Goal: Find specific page/section: Find specific page/section

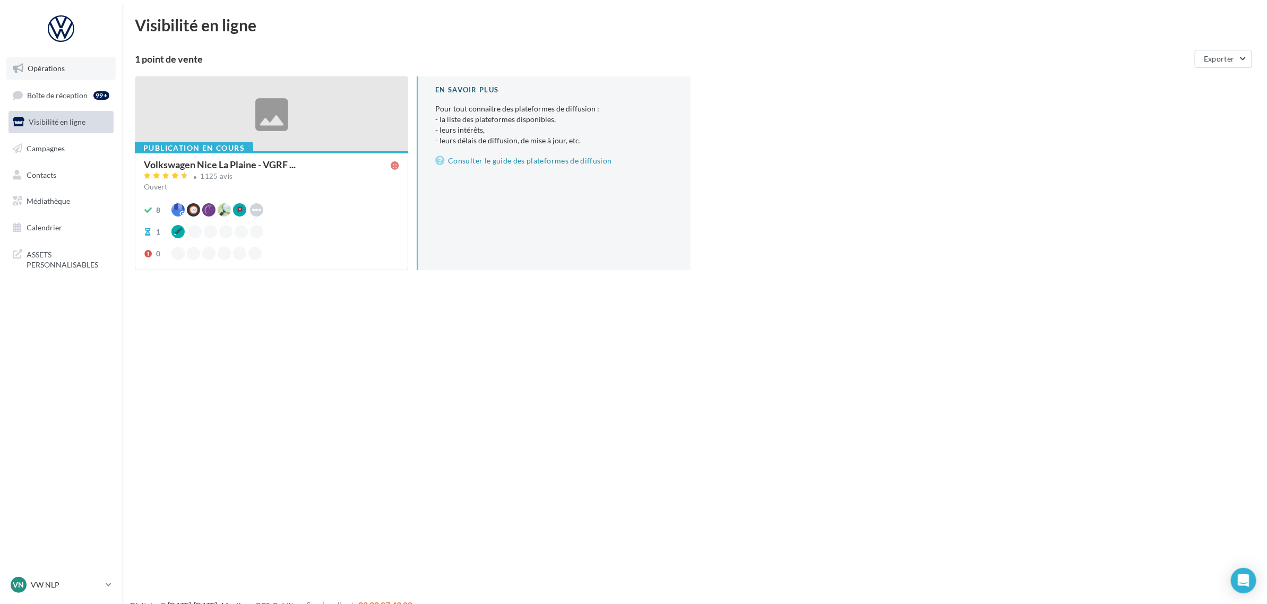
click at [25, 74] on link "Opérations" at bounding box center [60, 68] width 109 height 22
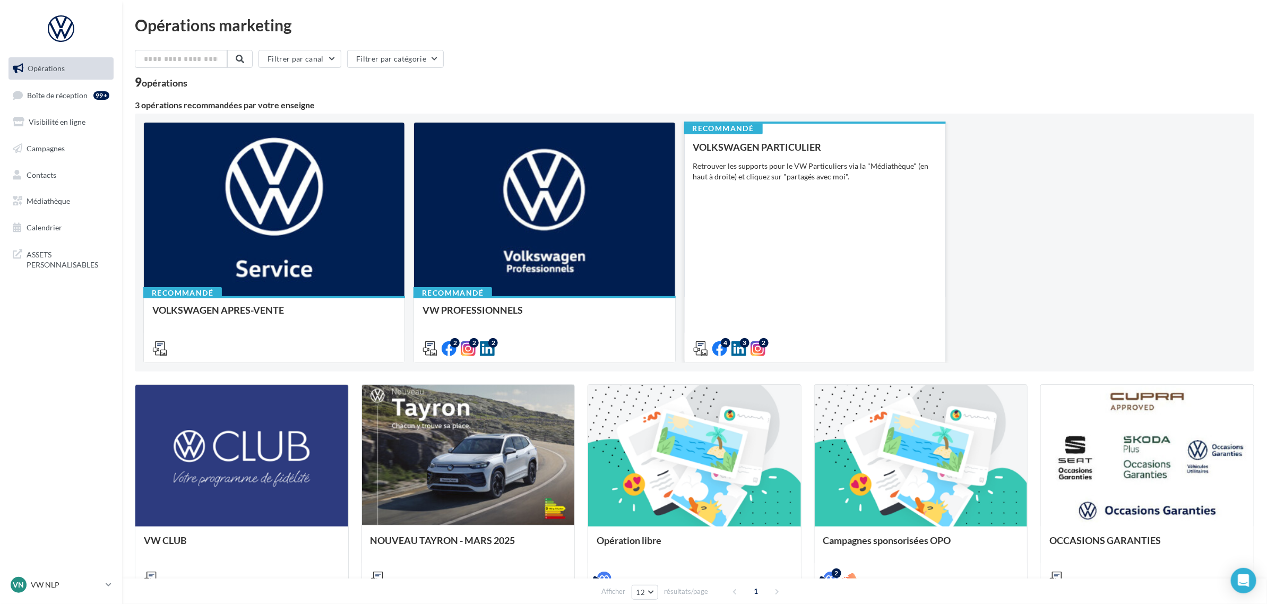
click at [837, 295] on div "VOLKSWAGEN PARTICULIER Retrouver les supports pour le VW Particuliers via la "M…" at bounding box center [815, 247] width 244 height 211
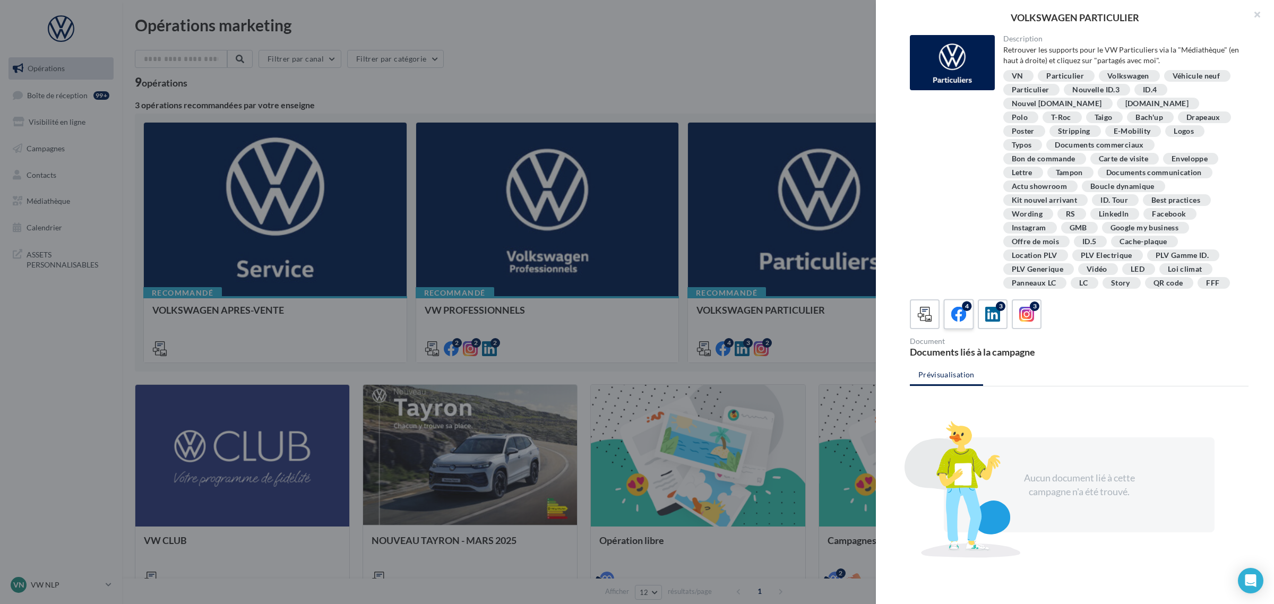
click at [953, 309] on icon at bounding box center [958, 314] width 15 height 15
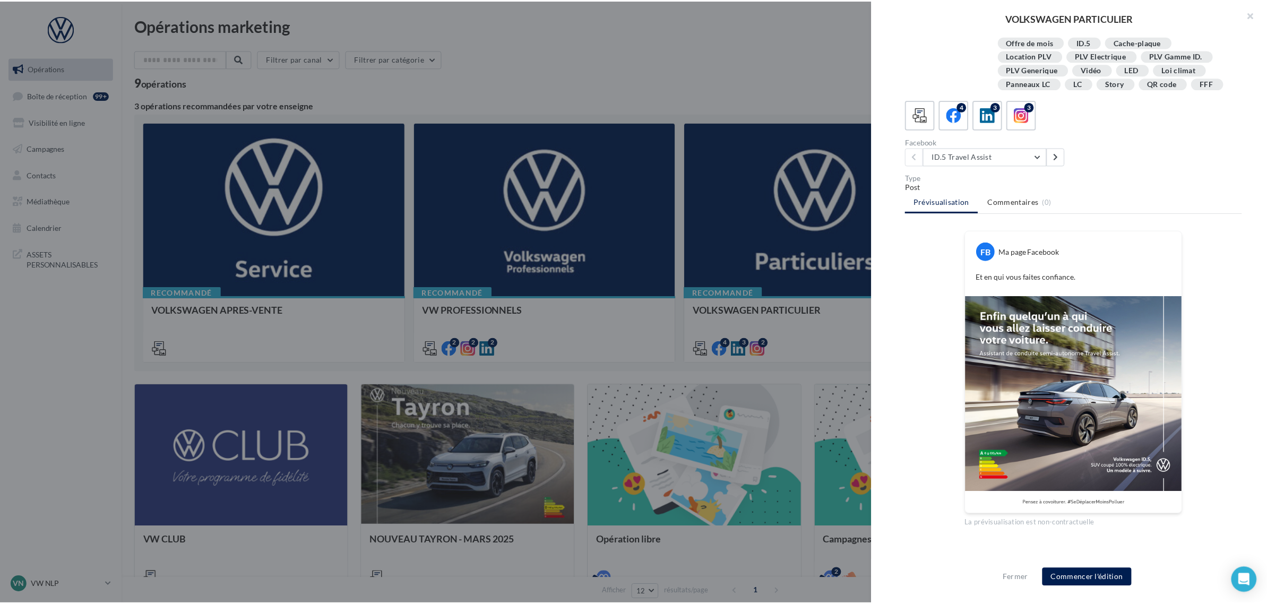
scroll to position [218, 0]
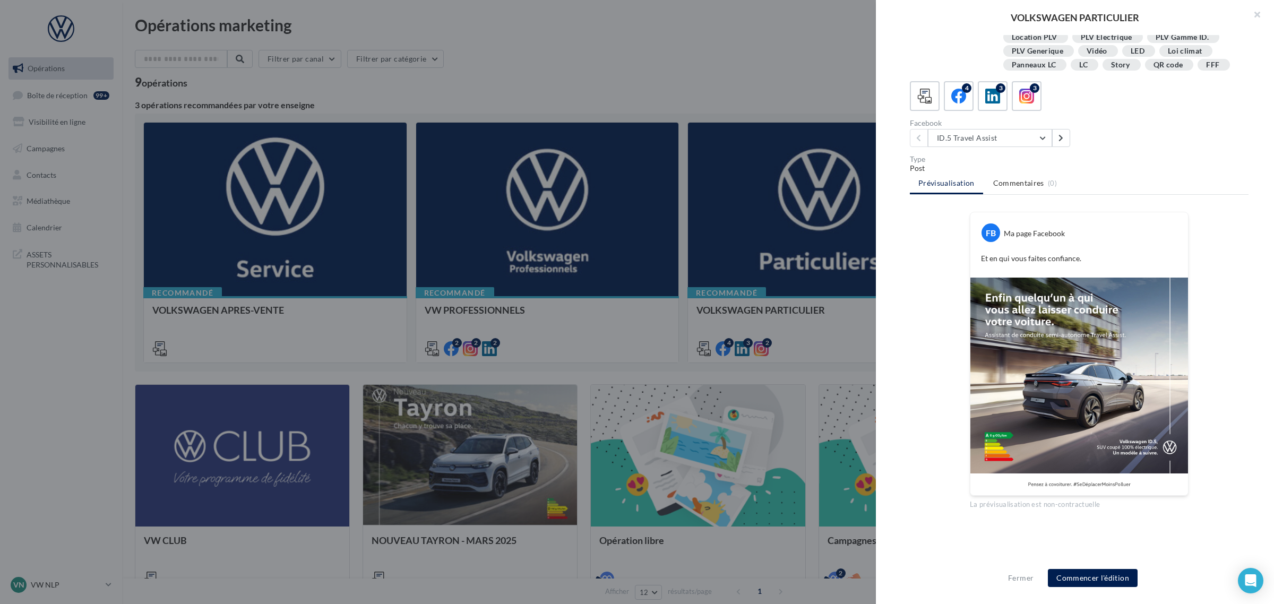
click at [975, 147] on div "Description Retrouver les supports pour le VW Particuliers via la "Médiathèque"…" at bounding box center [1079, 302] width 407 height 535
click at [943, 142] on button "ID.5 Travel Assist" at bounding box center [990, 138] width 124 height 18
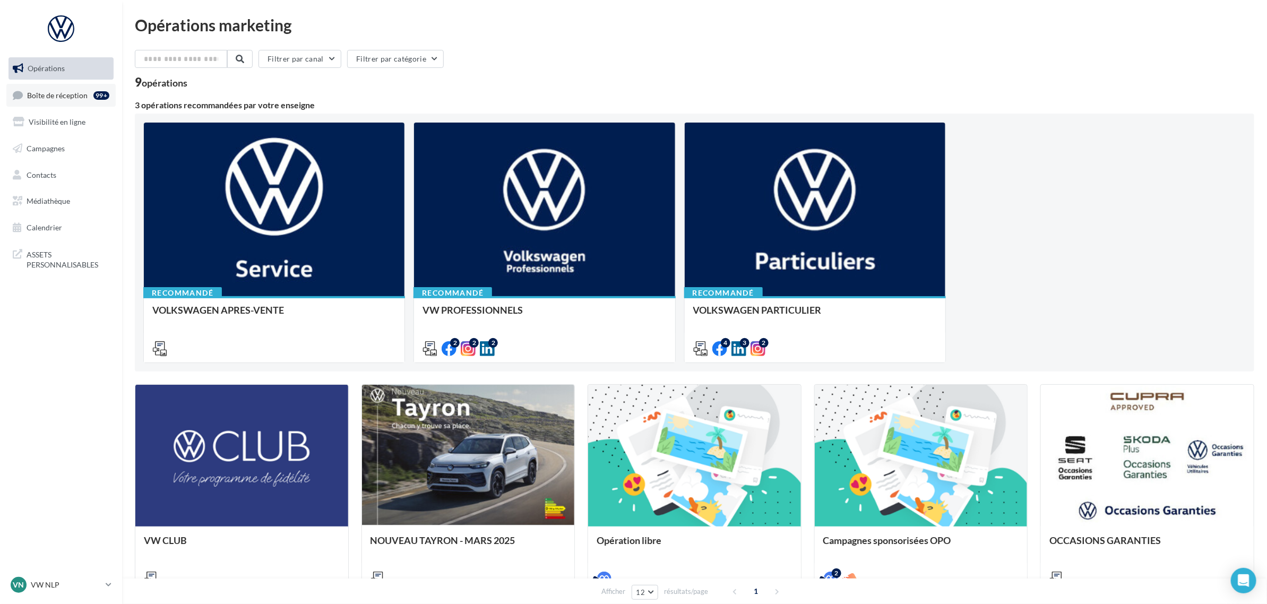
click at [80, 100] on link "Boîte de réception 99+" at bounding box center [60, 95] width 109 height 23
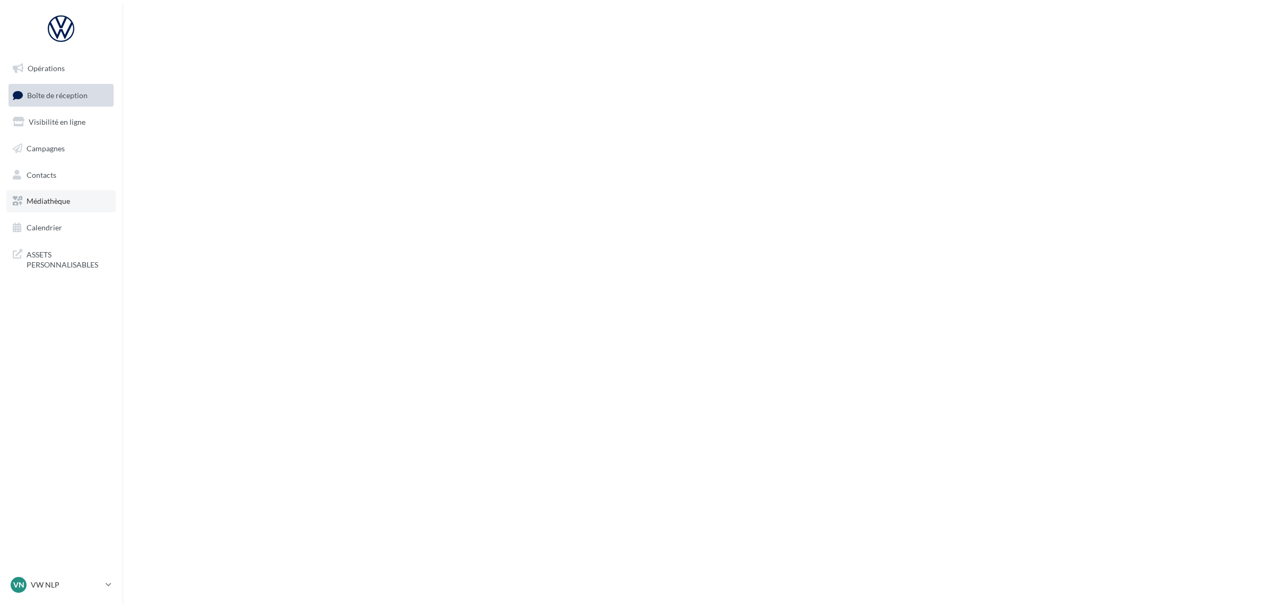
click at [28, 206] on link "Médiathèque" at bounding box center [60, 201] width 109 height 22
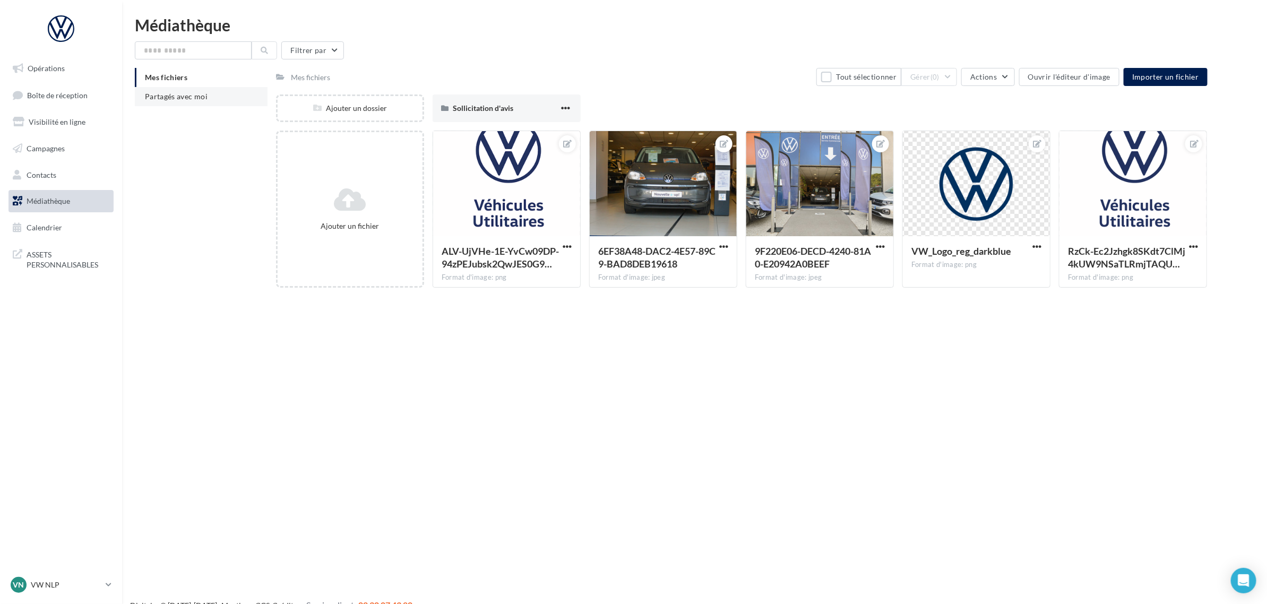
click at [161, 100] on span "Partagés avec moi" at bounding box center [176, 96] width 63 height 9
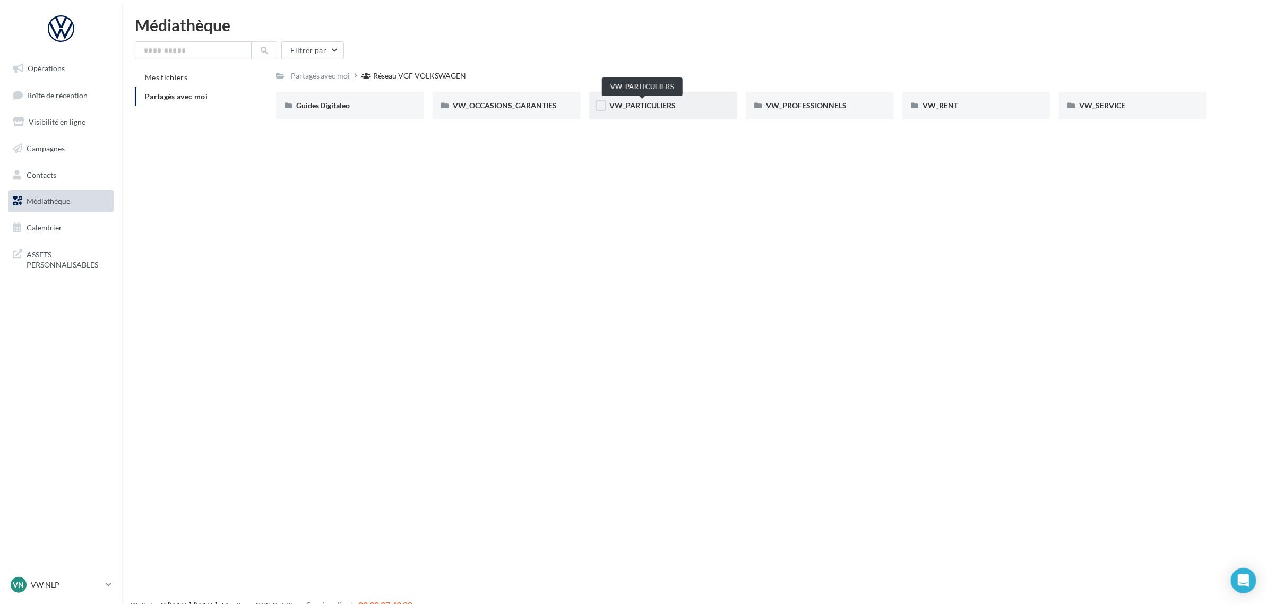
click at [632, 108] on span "VW_PARTICULIERS" at bounding box center [642, 105] width 66 height 9
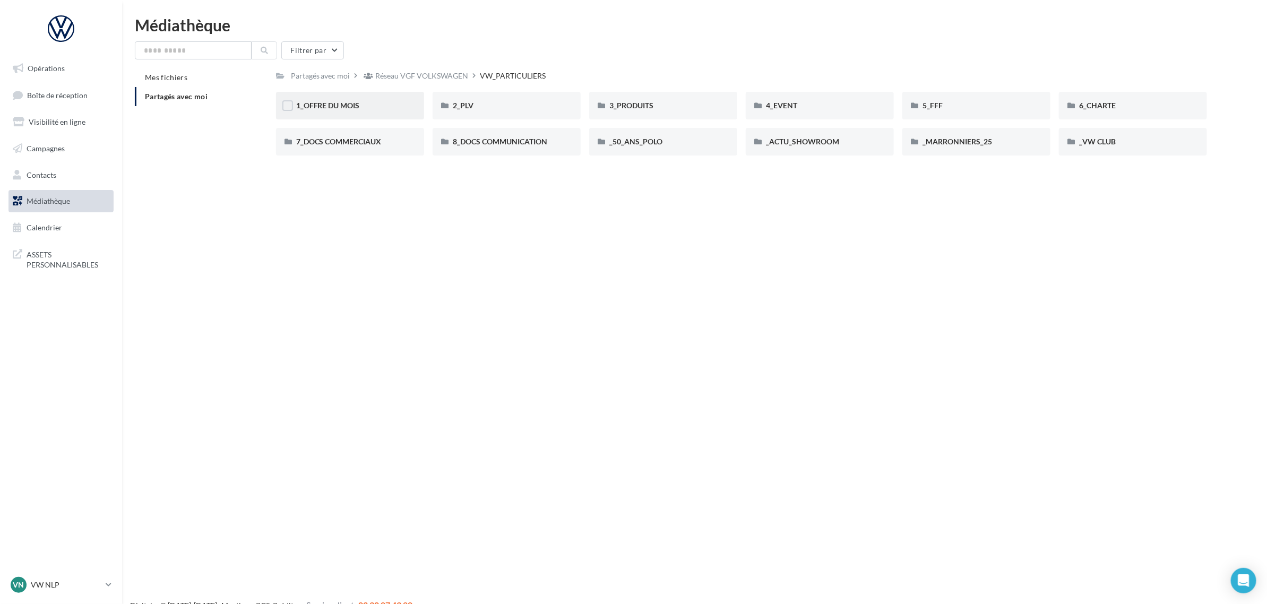
click at [376, 96] on div "1_OFFRE DU MOIS" at bounding box center [350, 106] width 148 height 28
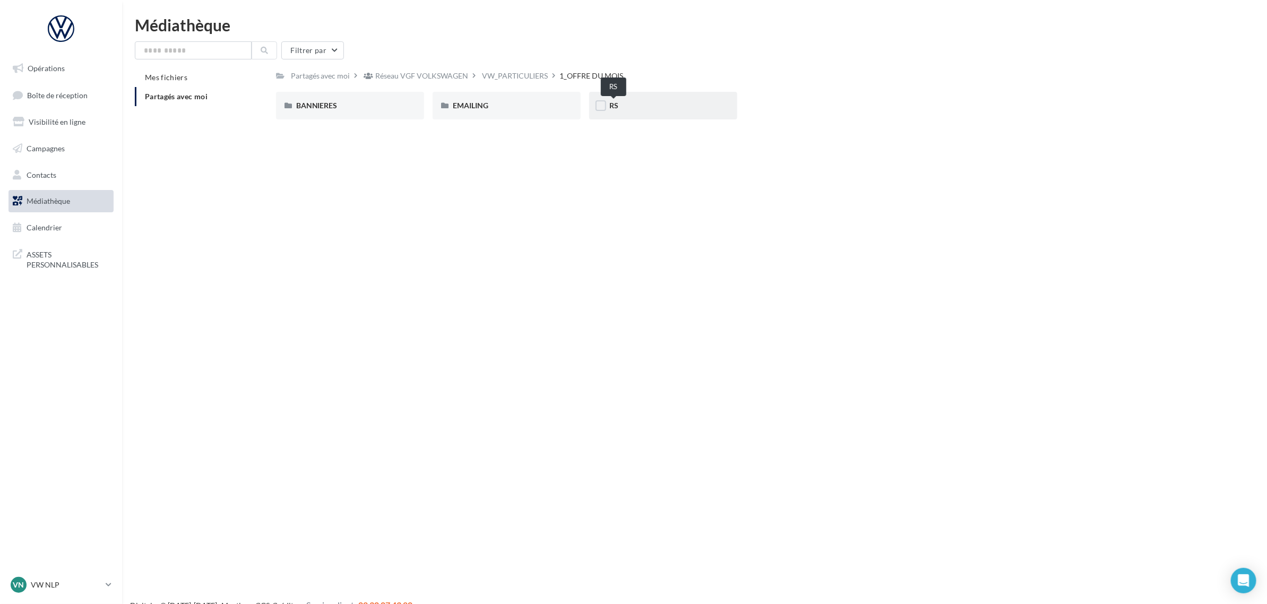
click at [614, 108] on span "RS" at bounding box center [613, 105] width 9 height 9
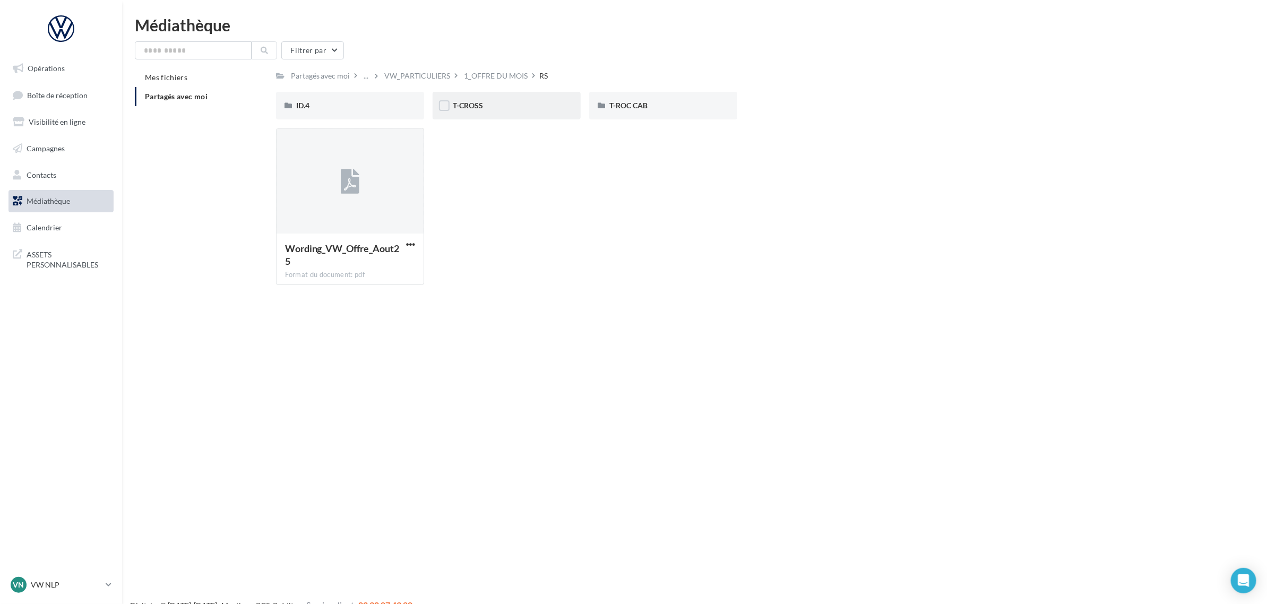
click at [511, 111] on div "T-CROSS" at bounding box center [507, 106] width 148 height 28
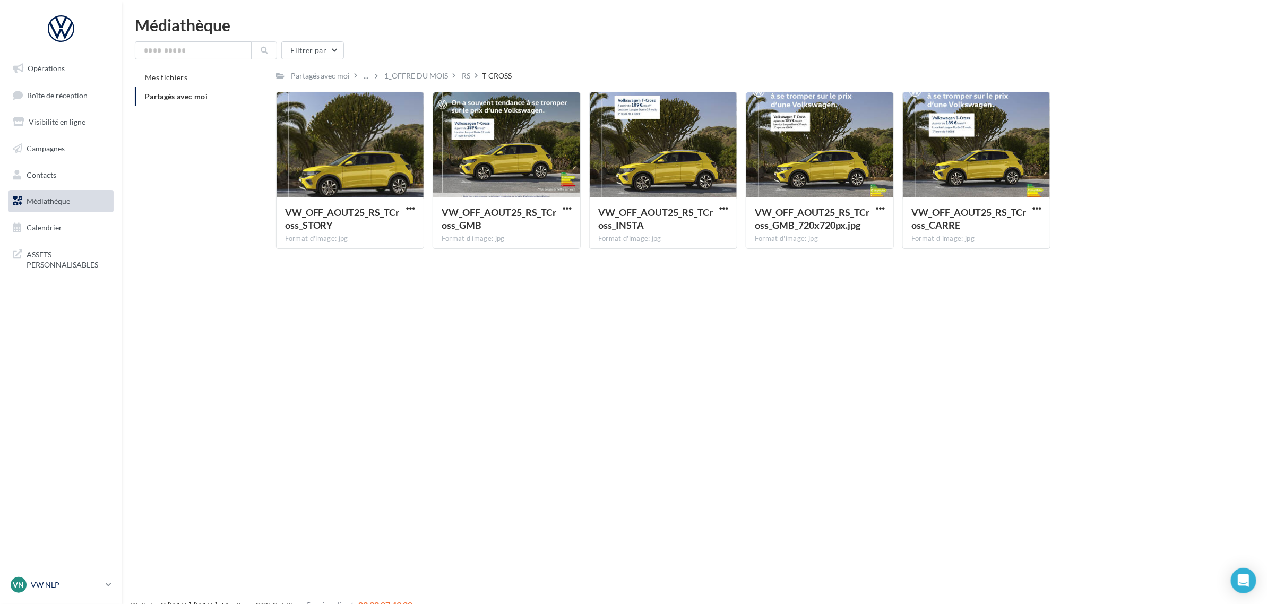
drag, startPoint x: 107, startPoint y: 594, endPoint x: 104, endPoint y: 583, distance: 11.1
click at [107, 592] on link "VN VW NLP vw-nicveil-tou" at bounding box center [60, 585] width 105 height 20
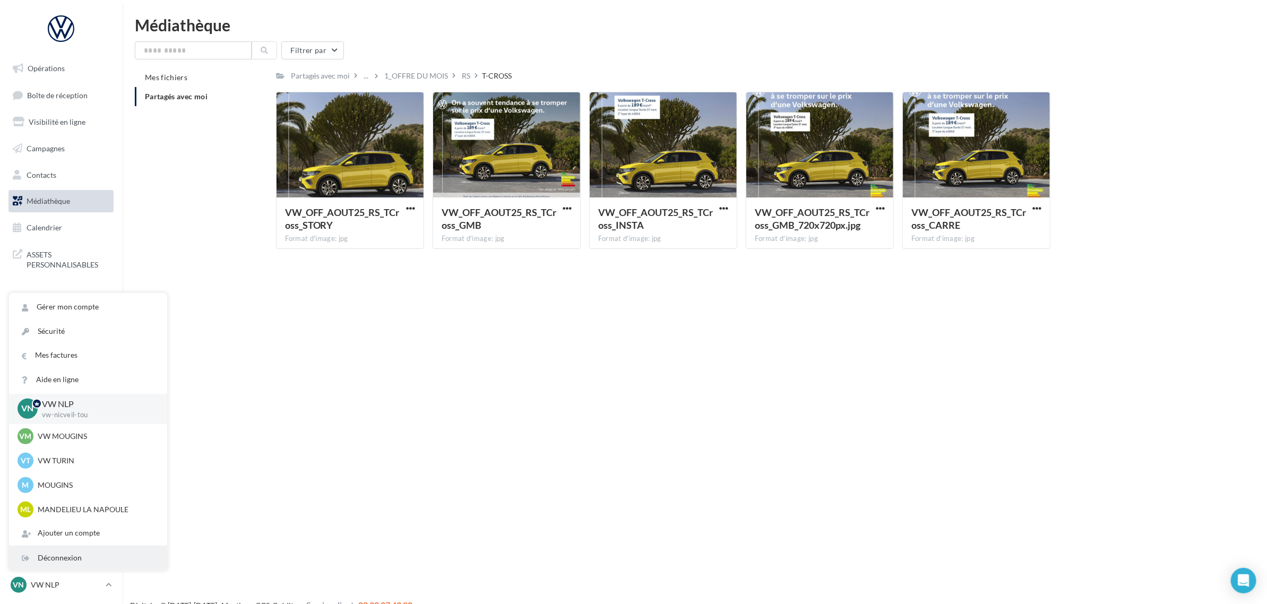
click at [67, 554] on div "Déconnexion" at bounding box center [88, 558] width 158 height 24
